Goal: Task Accomplishment & Management: Use online tool/utility

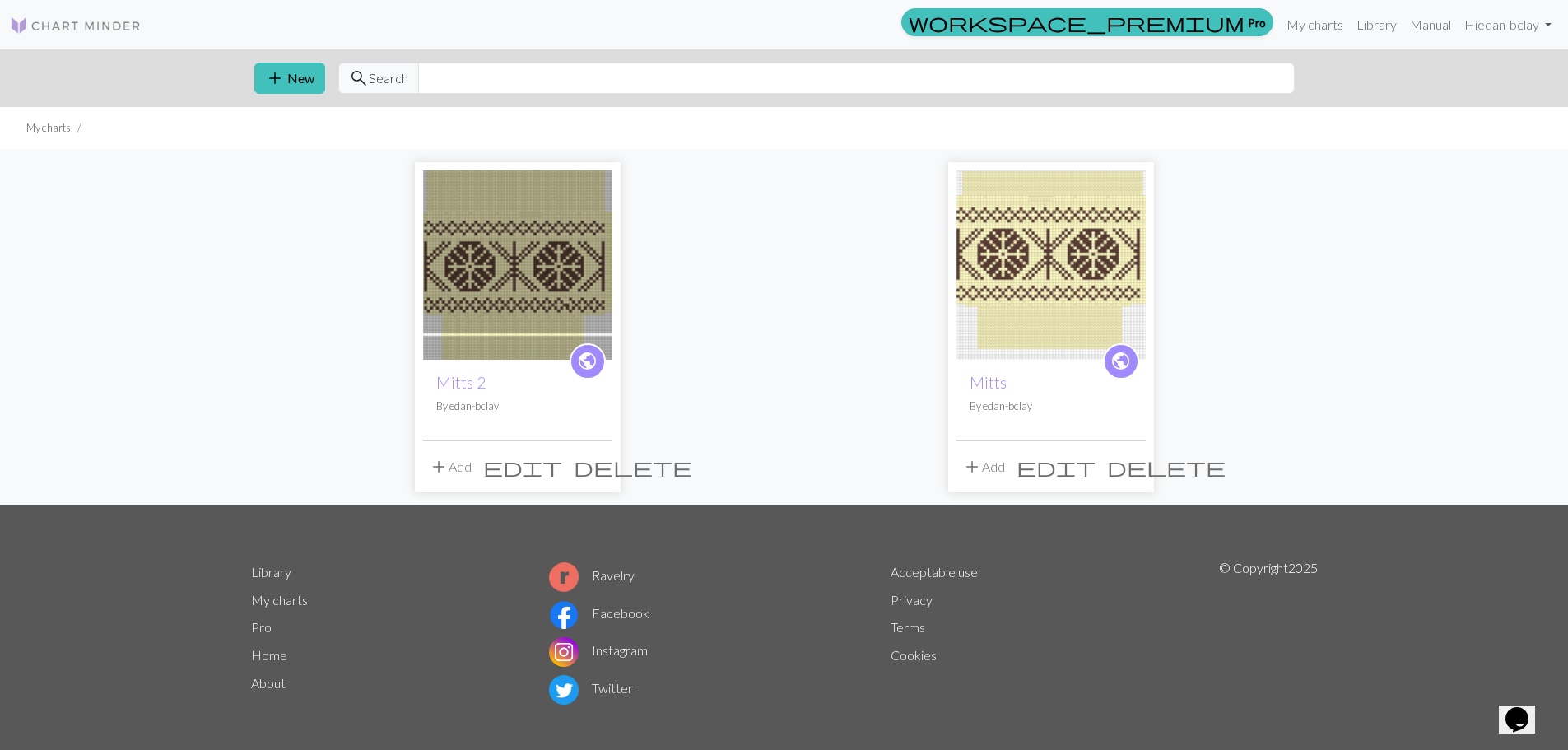
click at [583, 256] on img at bounding box center [517, 265] width 189 height 189
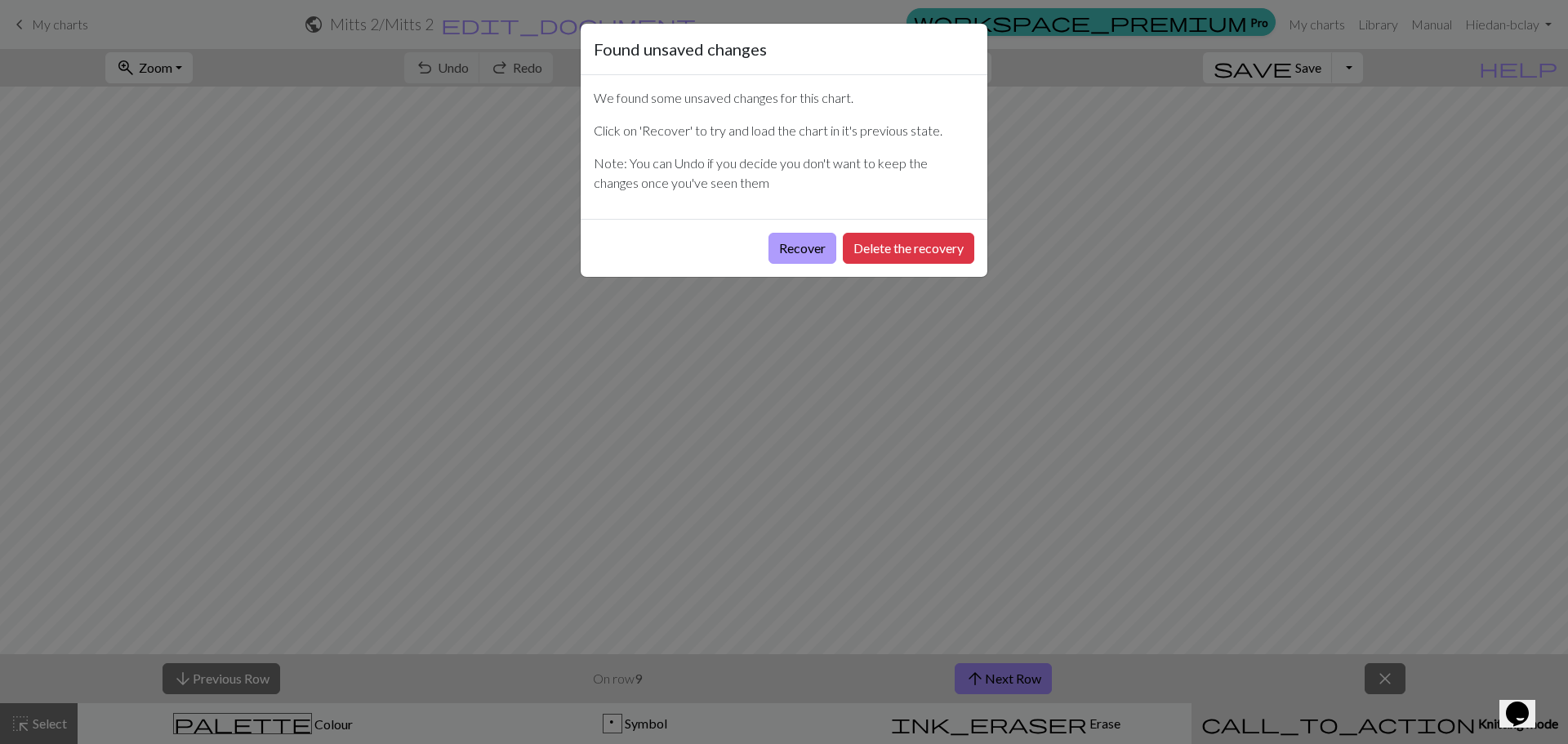
click at [781, 246] on button "Recover" at bounding box center [802, 248] width 68 height 31
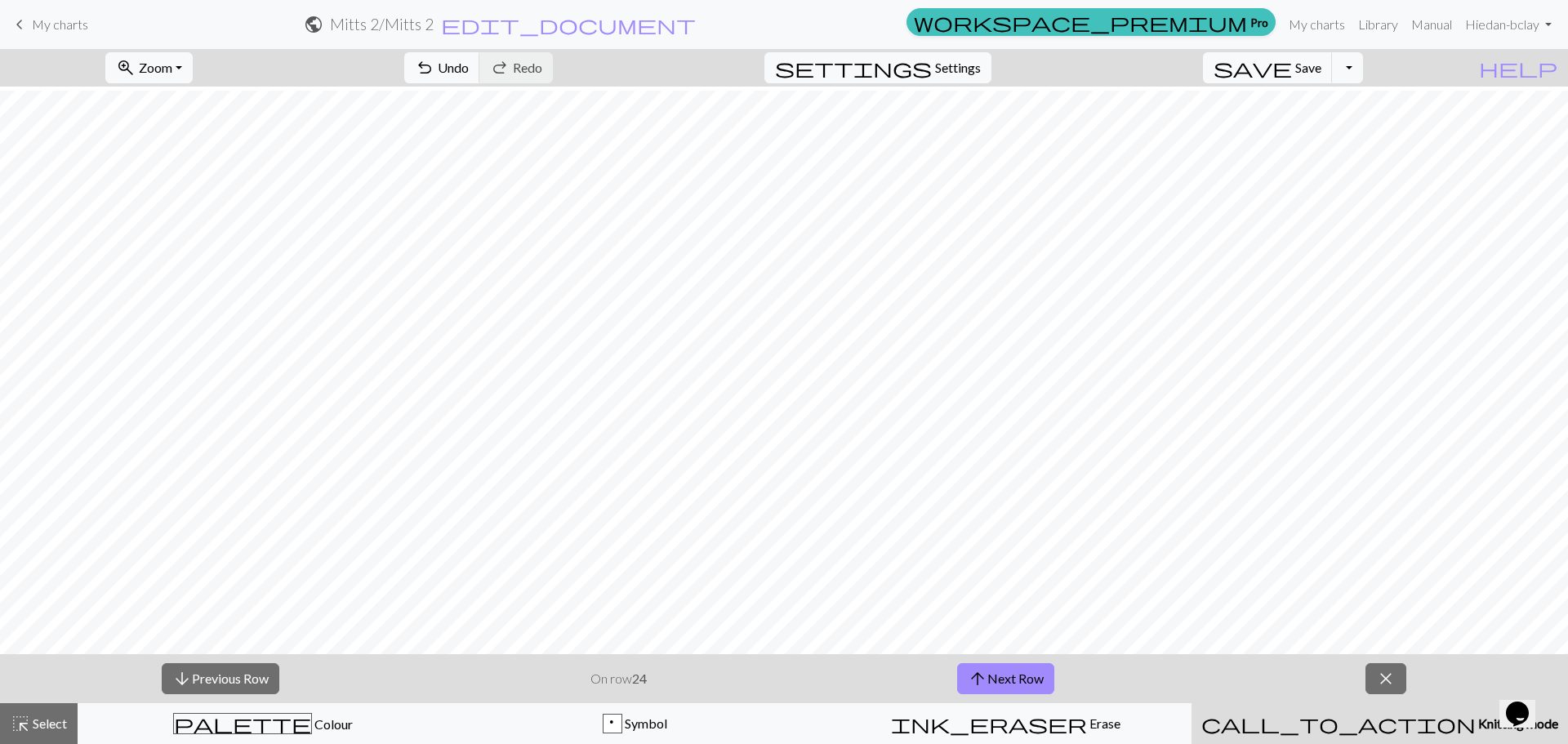
scroll to position [348, 0]
